Goal: Book appointment/travel/reservation

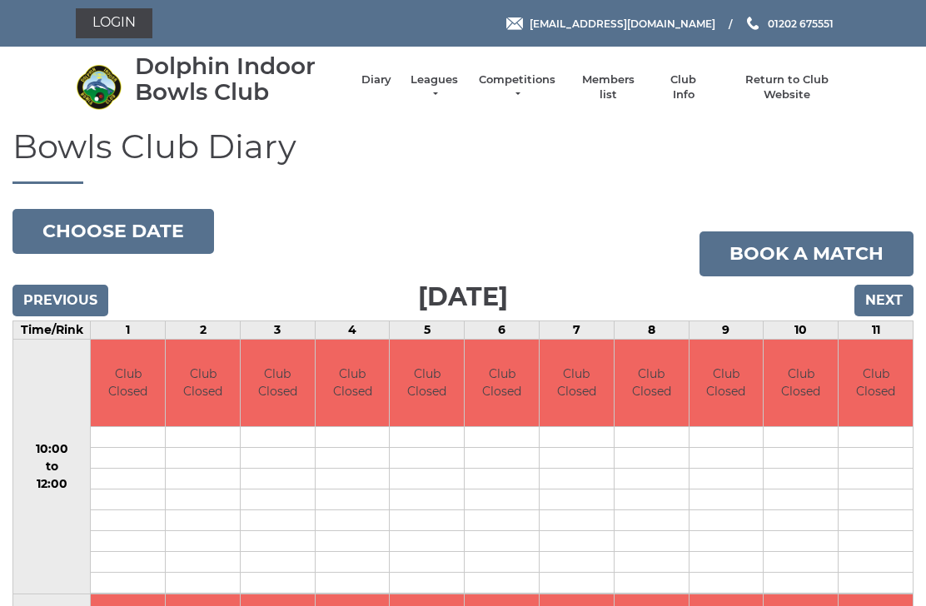
click at [886, 299] on input "Next" at bounding box center [883, 301] width 59 height 32
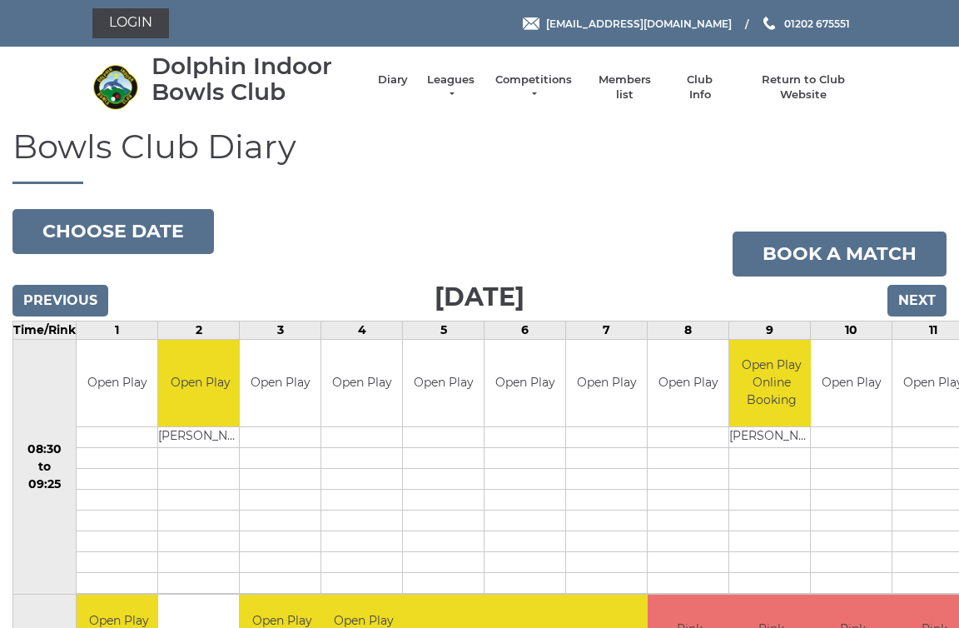
click at [915, 295] on input "Next" at bounding box center [917, 301] width 59 height 32
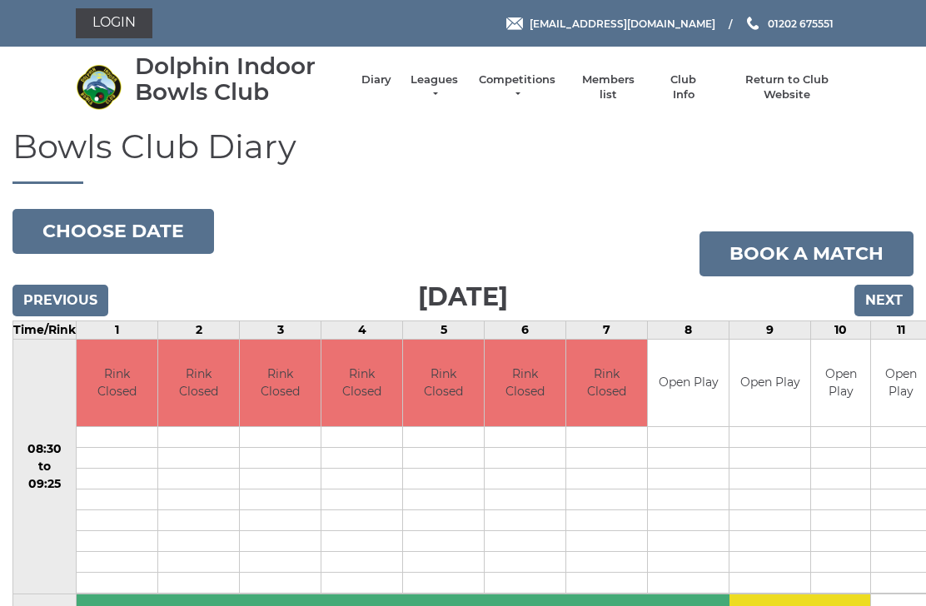
click at [883, 296] on input "Next" at bounding box center [883, 301] width 59 height 32
